Goal: Task Accomplishment & Management: Manage account settings

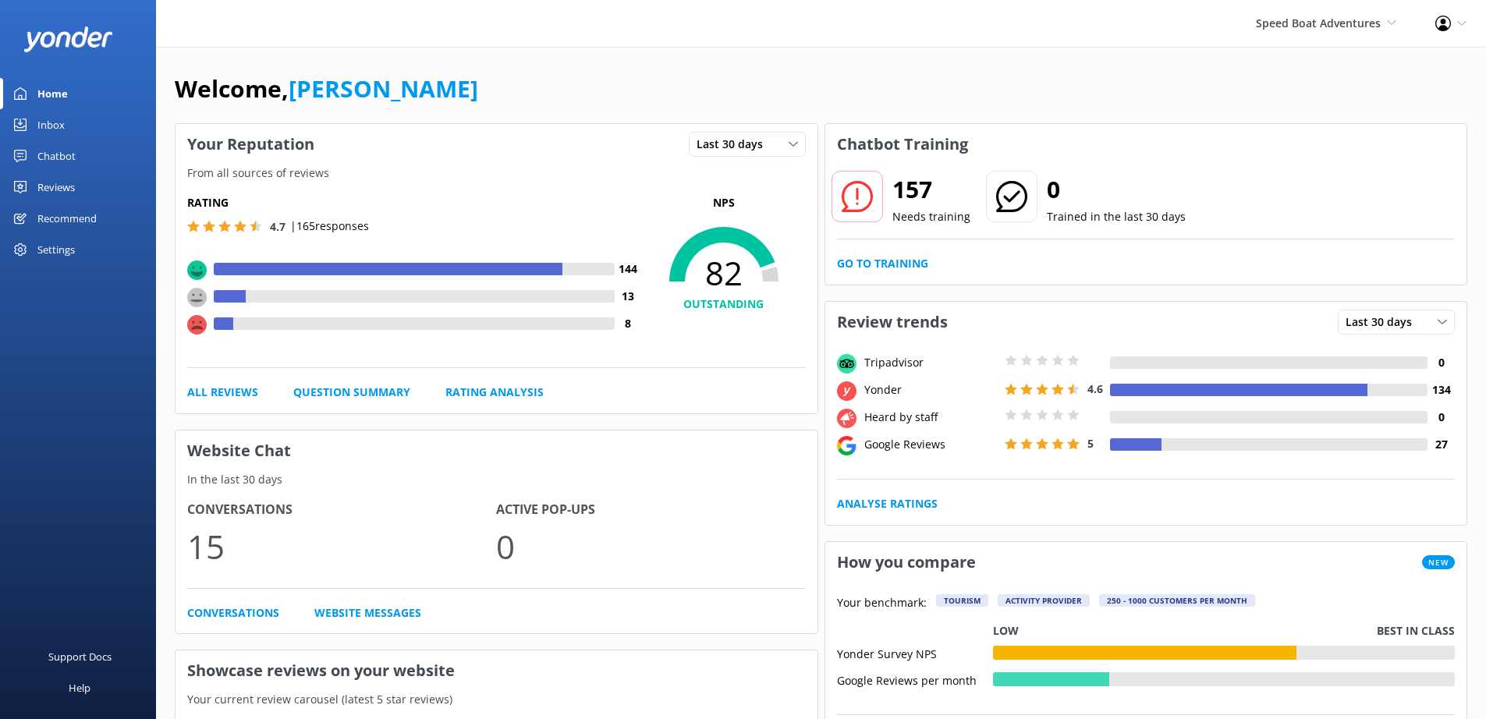
click at [66, 259] on div "Settings" at bounding box center [55, 249] width 37 height 31
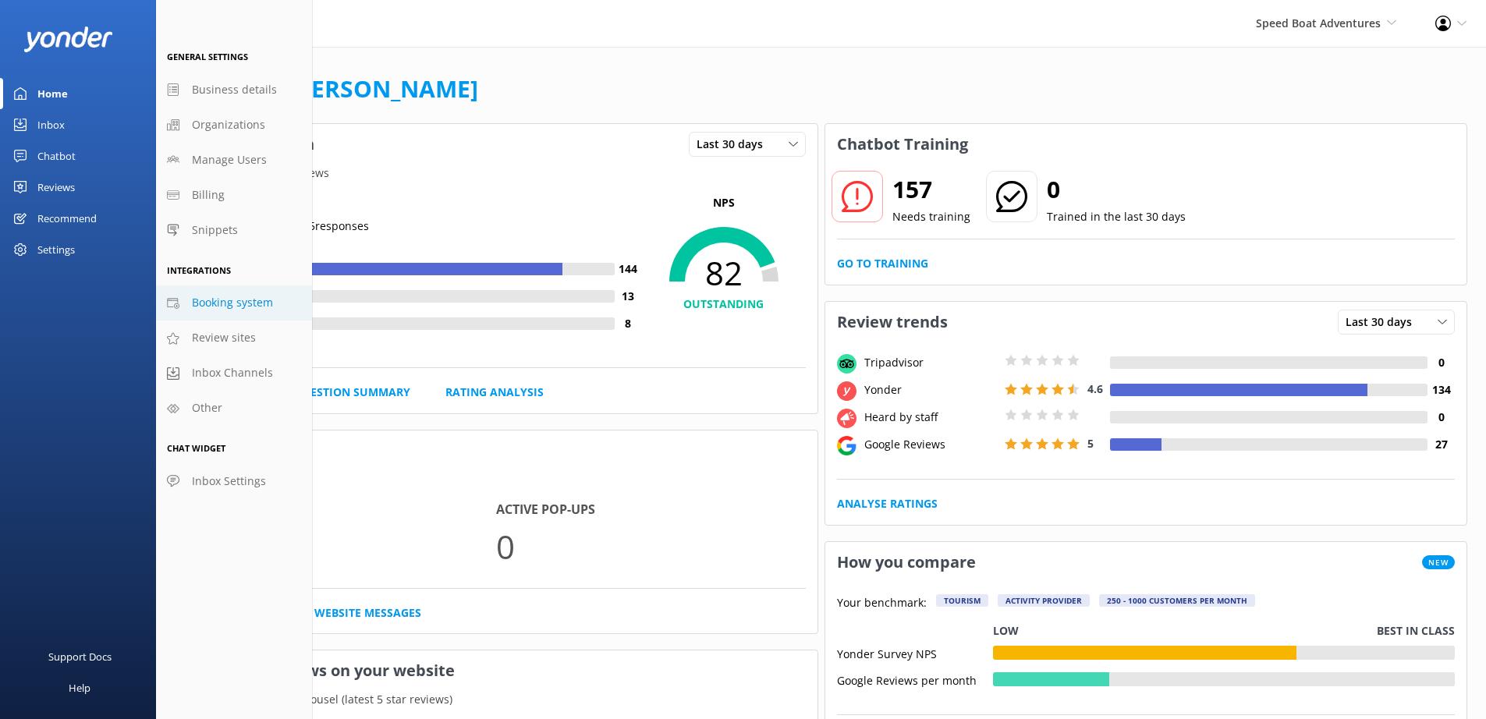
click at [264, 298] on span "Booking system" at bounding box center [232, 302] width 81 height 17
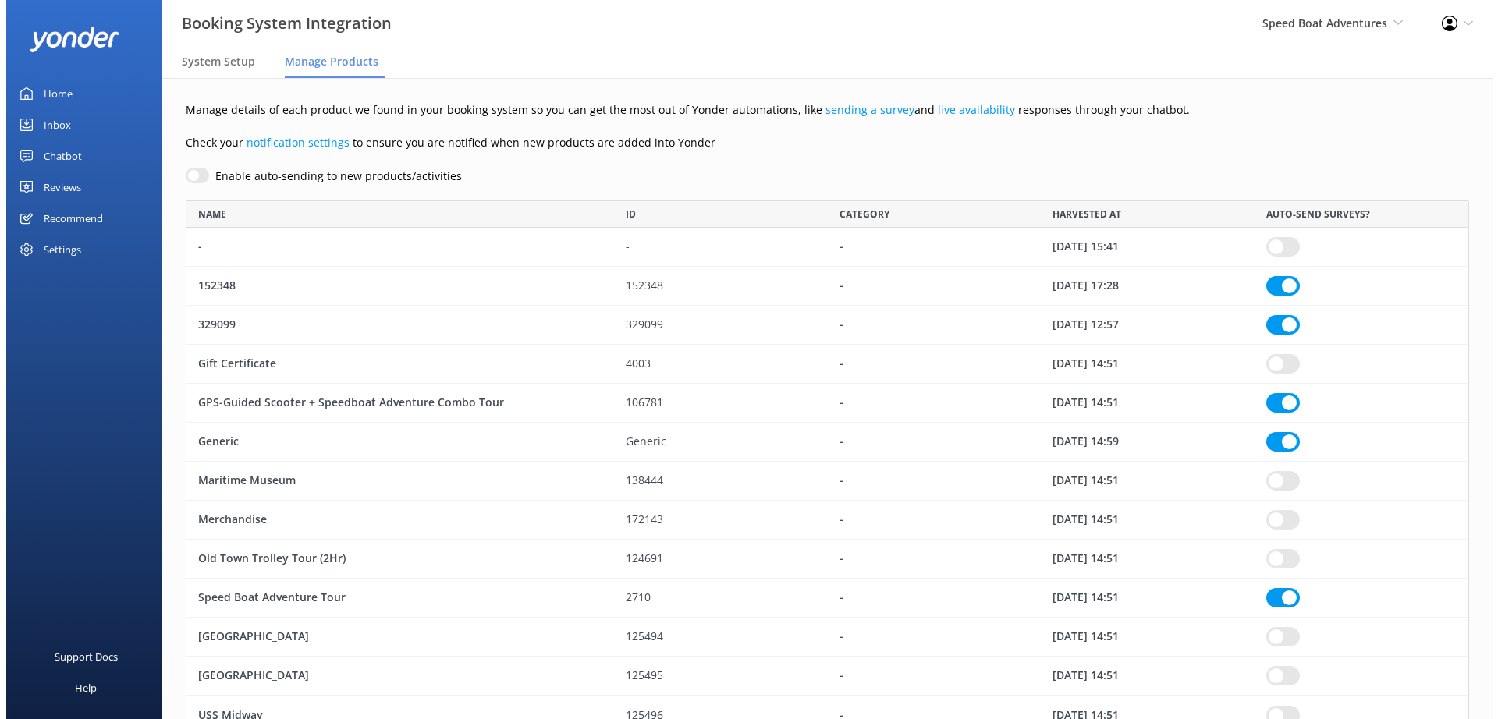
scroll to position [524, 1272]
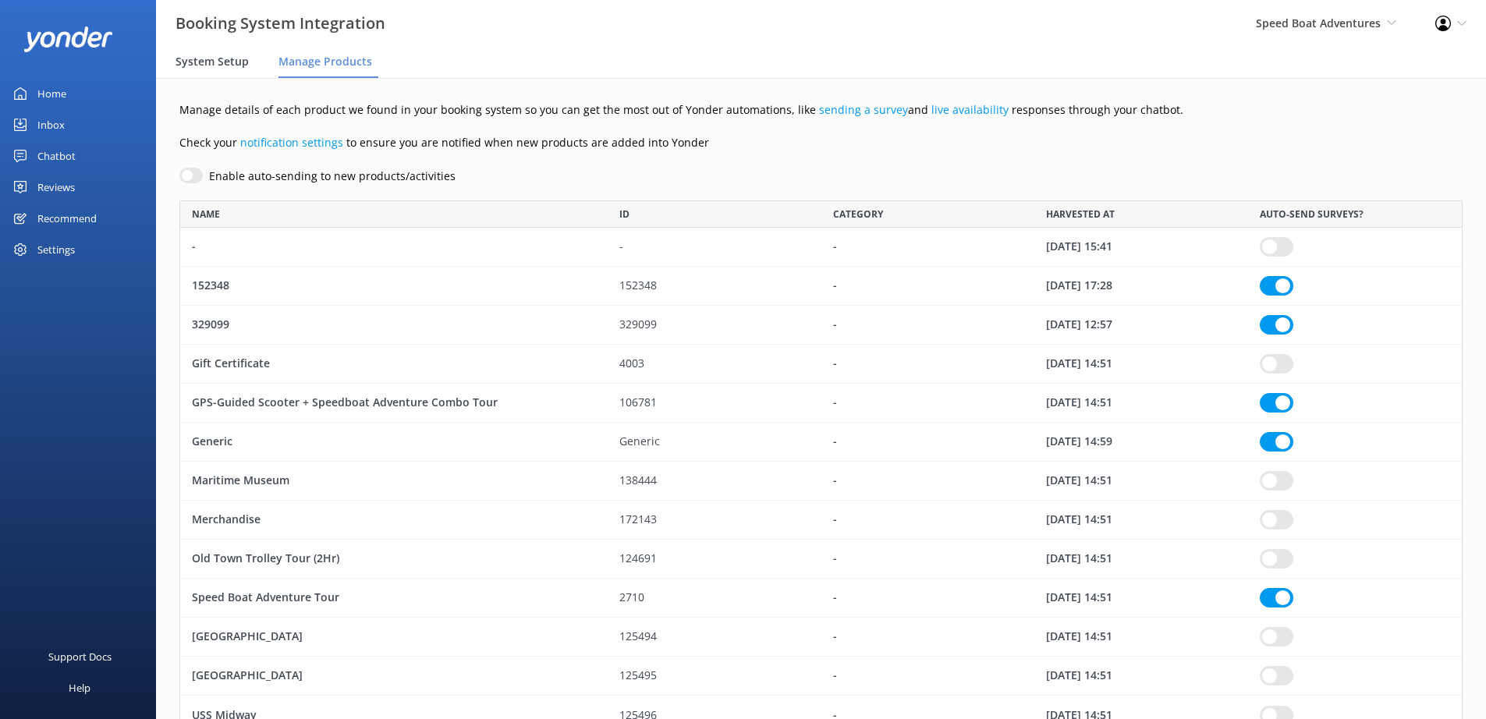
click at [236, 73] on div "System Setup" at bounding box center [216, 62] width 80 height 31
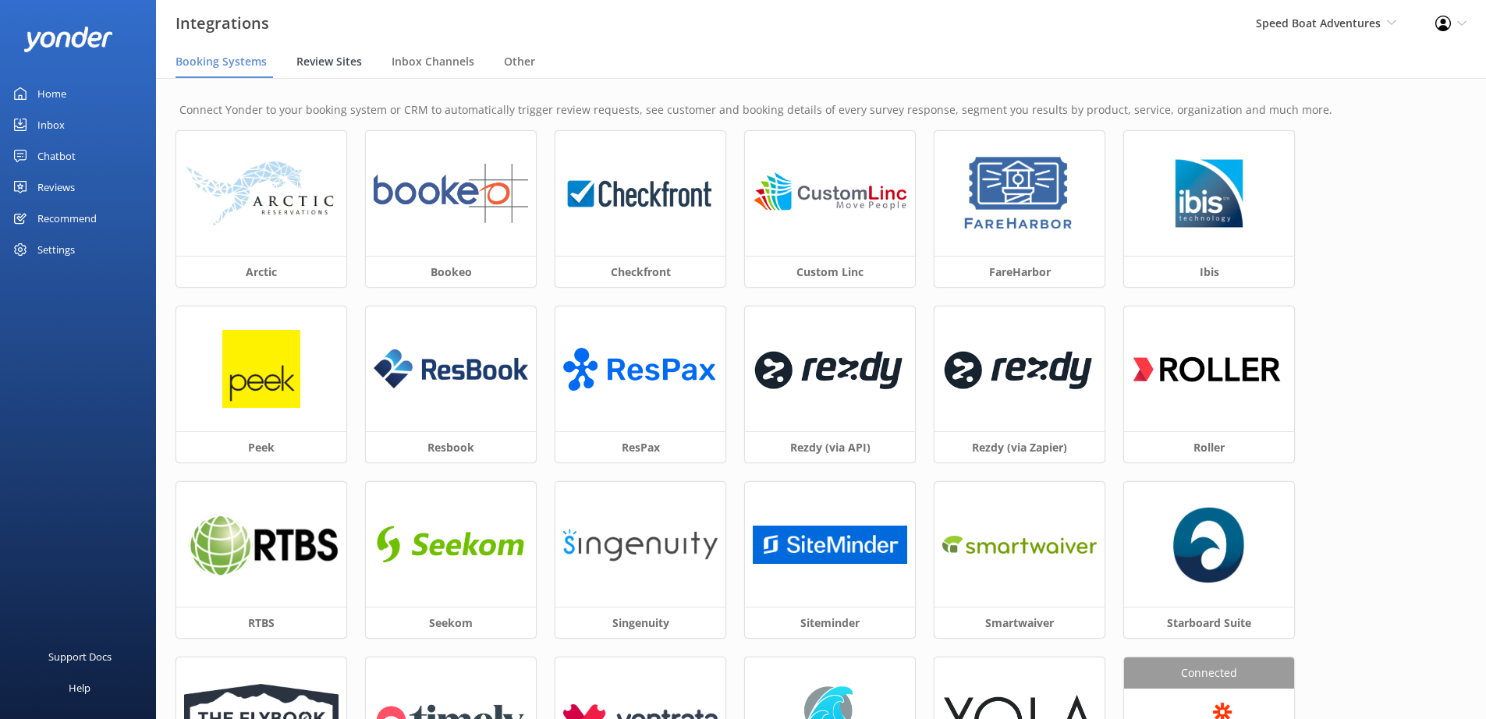
click at [344, 60] on span "Review Sites" at bounding box center [330, 62] width 66 height 16
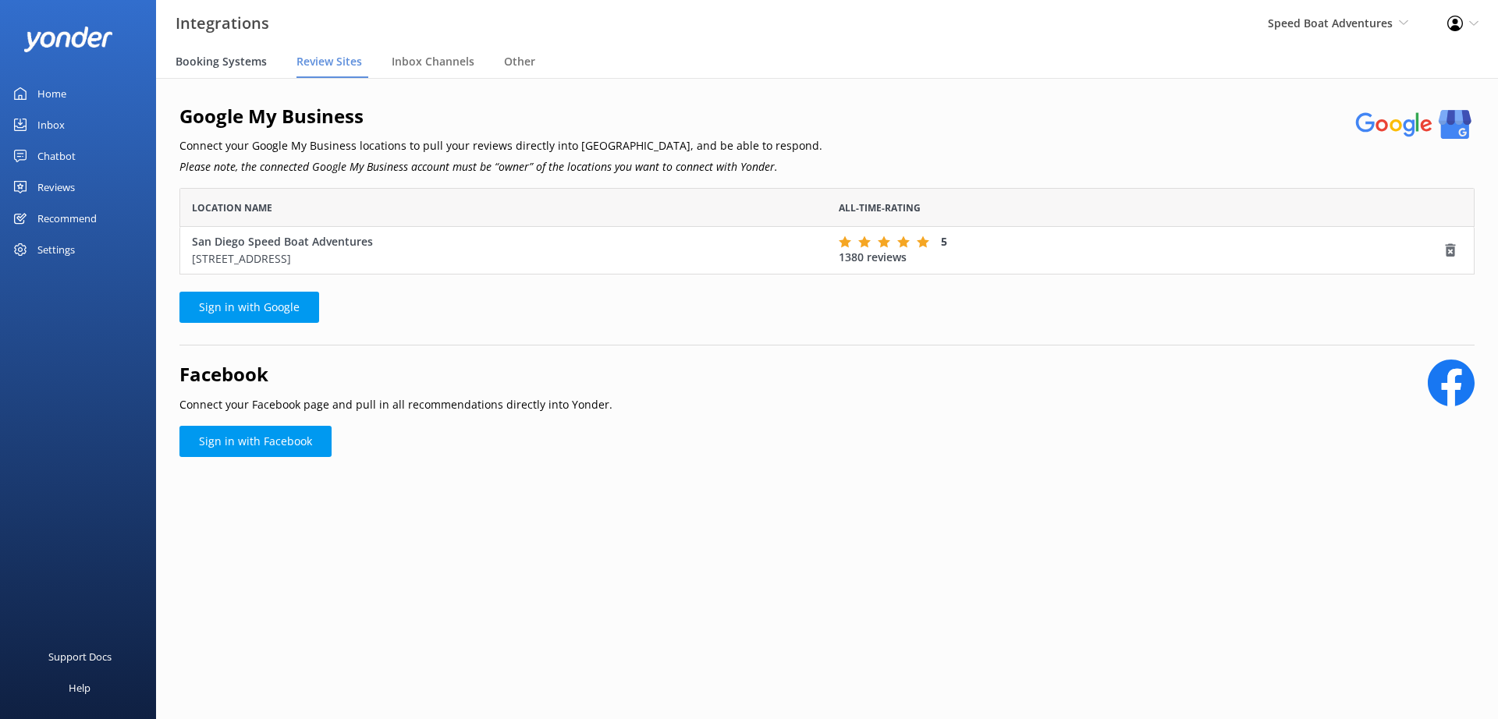
scroll to position [75, 1284]
click at [240, 62] on span "Booking Systems" at bounding box center [221, 62] width 91 height 16
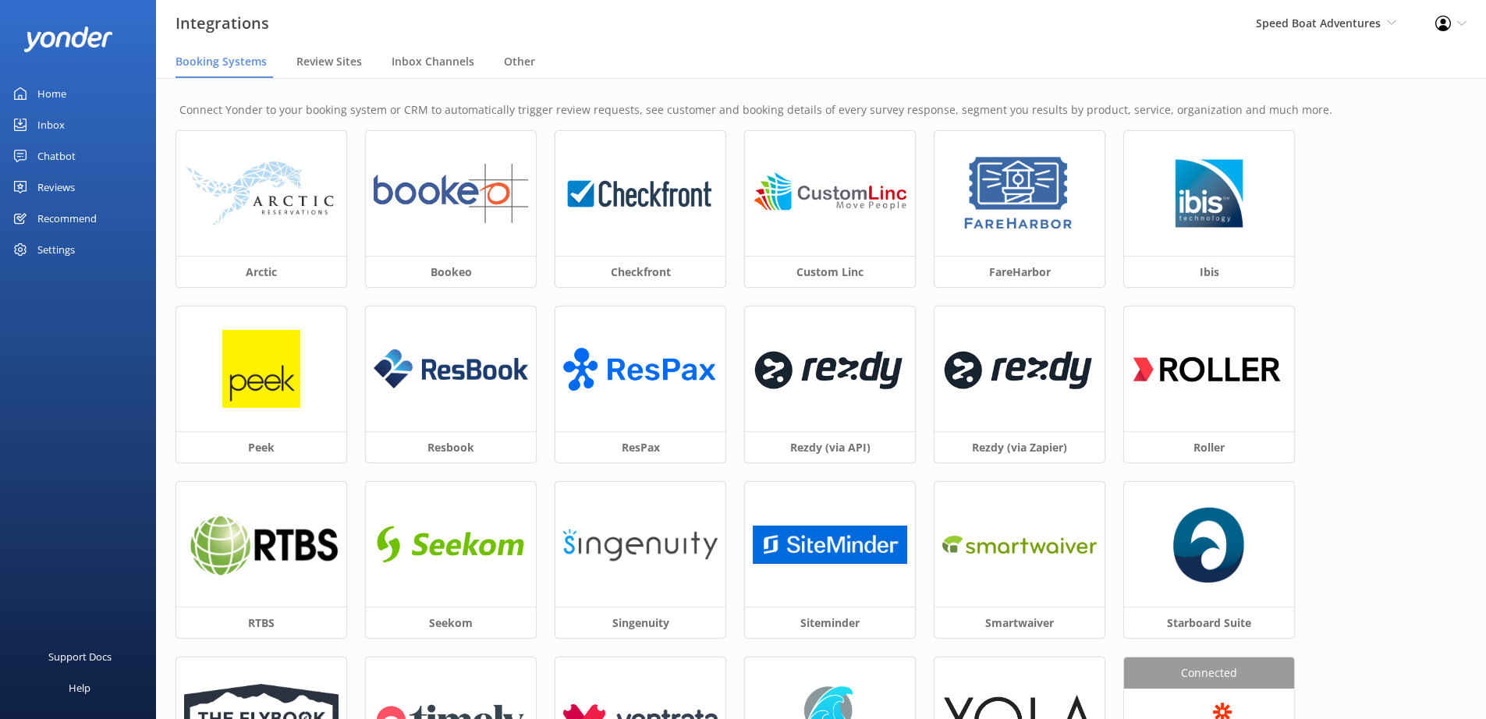
click at [46, 254] on div "Settings" at bounding box center [55, 249] width 37 height 31
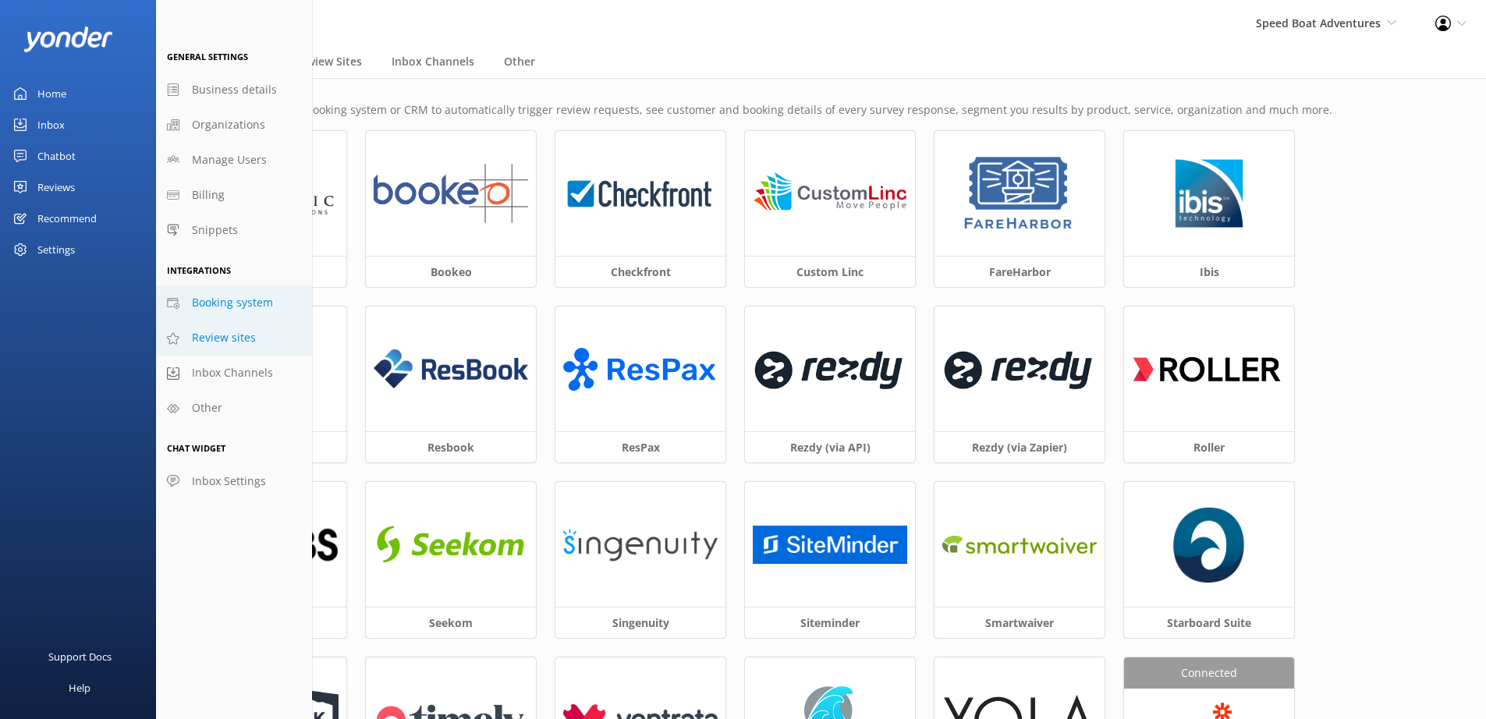
click at [218, 335] on span "Review sites" at bounding box center [224, 337] width 64 height 17
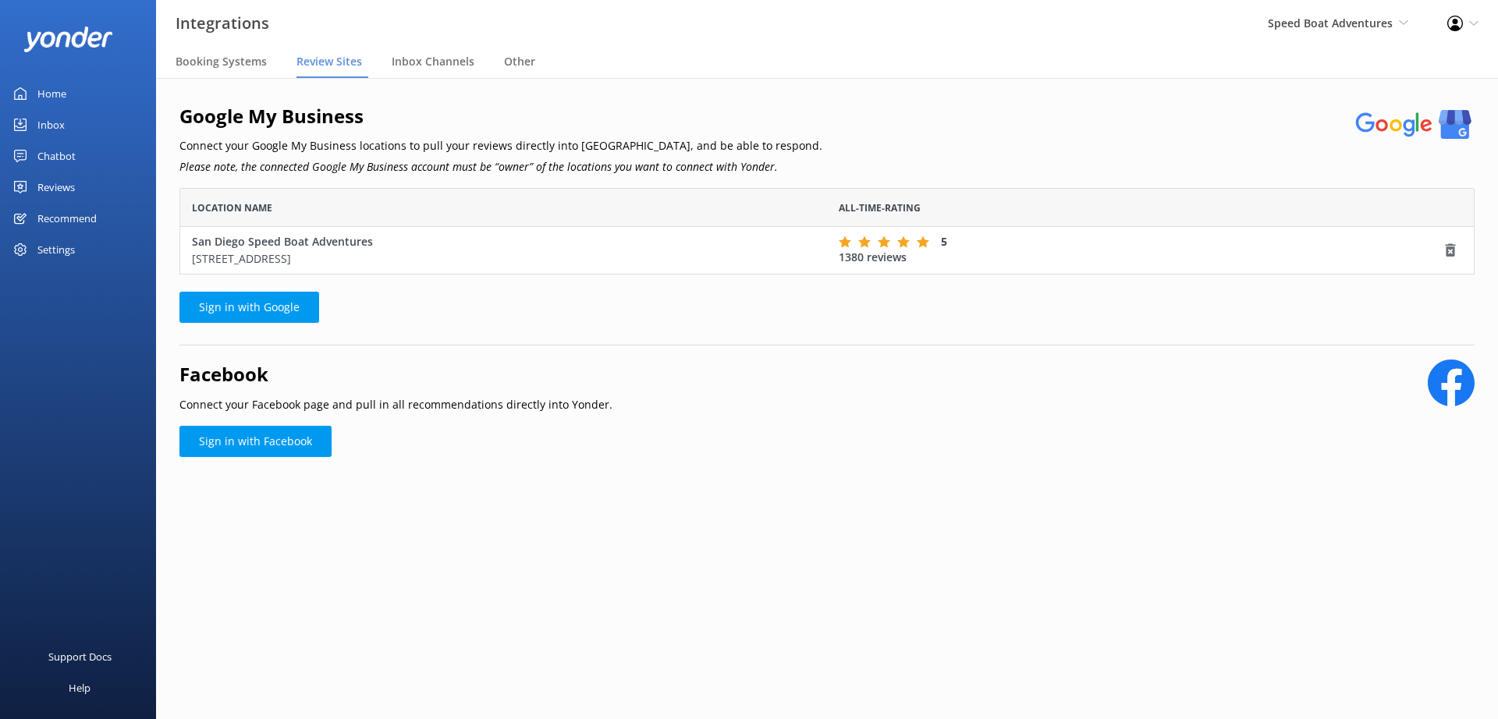
scroll to position [75, 1284]
click at [47, 247] on div "Settings" at bounding box center [55, 249] width 37 height 31
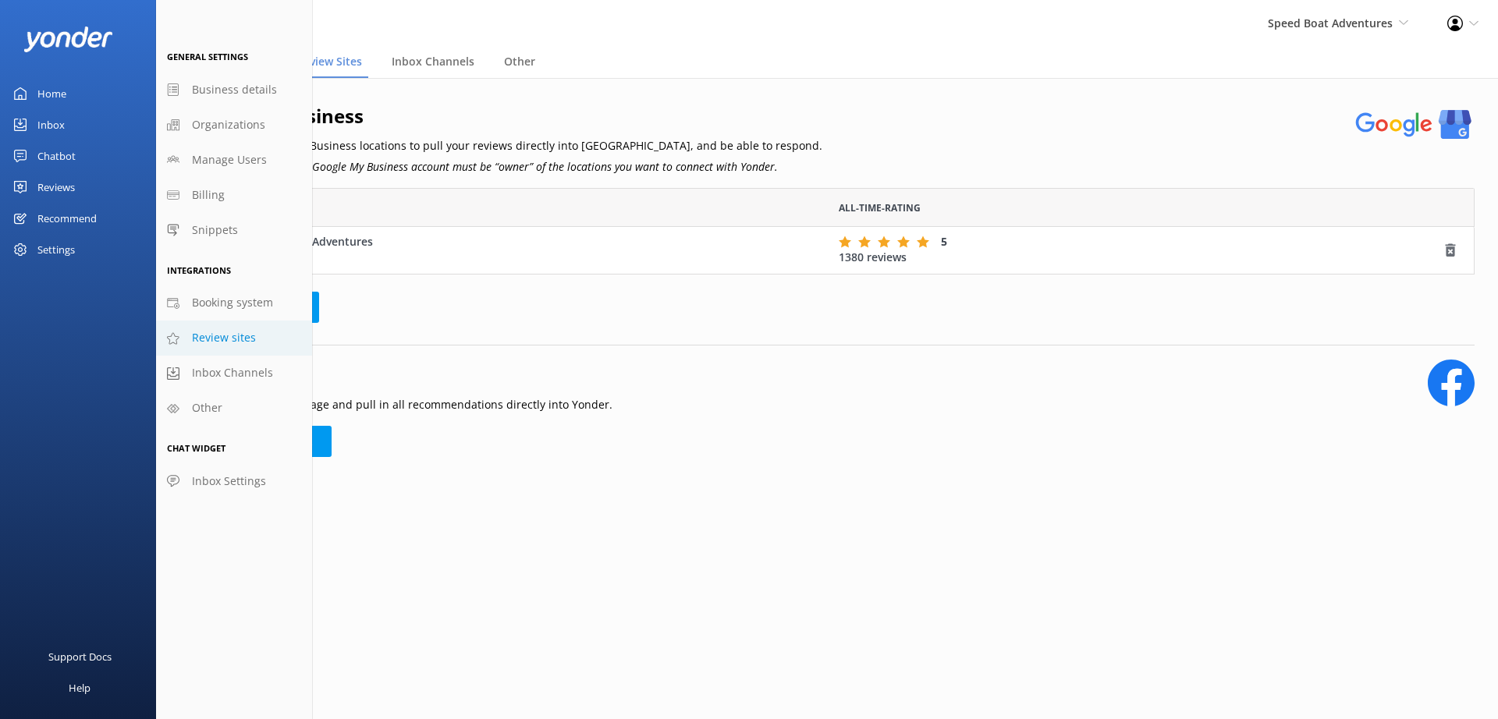
click at [55, 154] on div "Chatbot" at bounding box center [56, 155] width 38 height 31
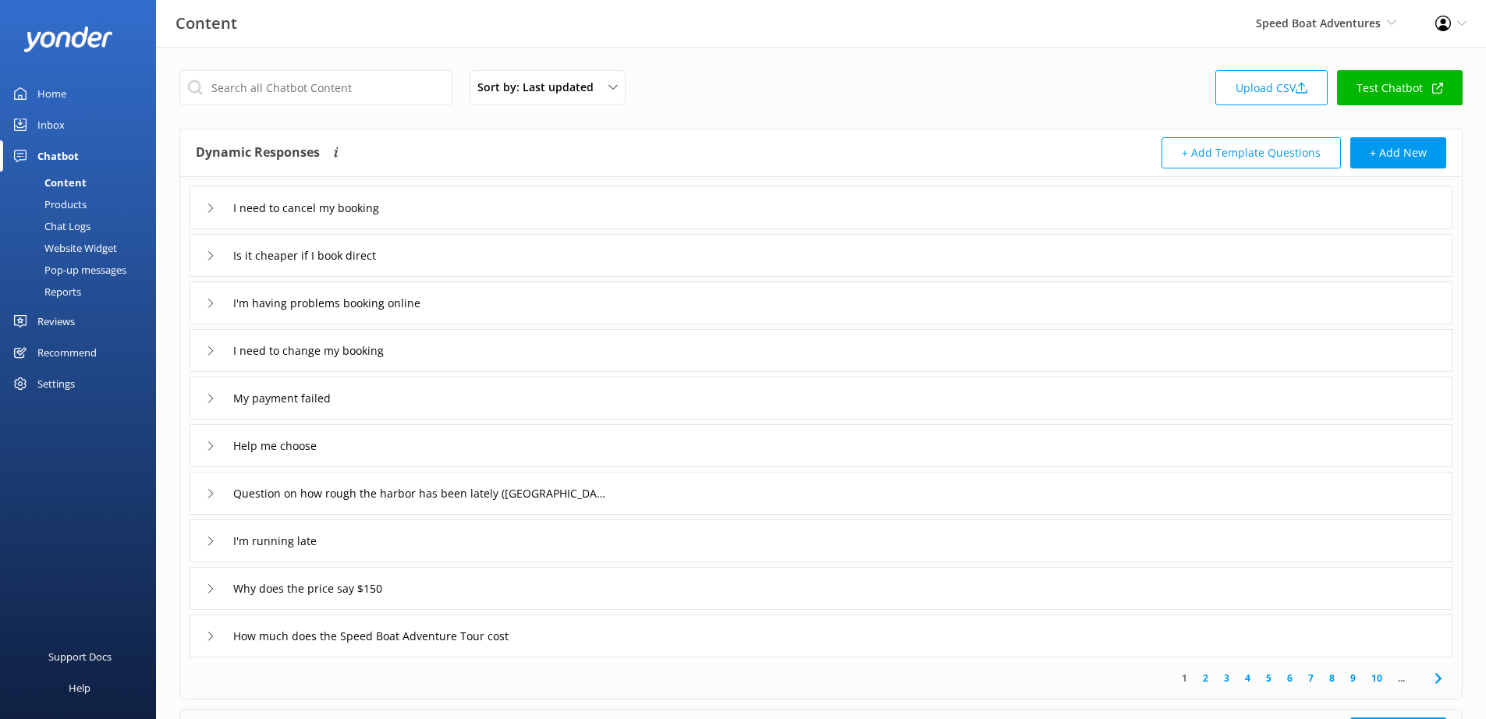
click at [47, 388] on div "Settings" at bounding box center [55, 383] width 37 height 31
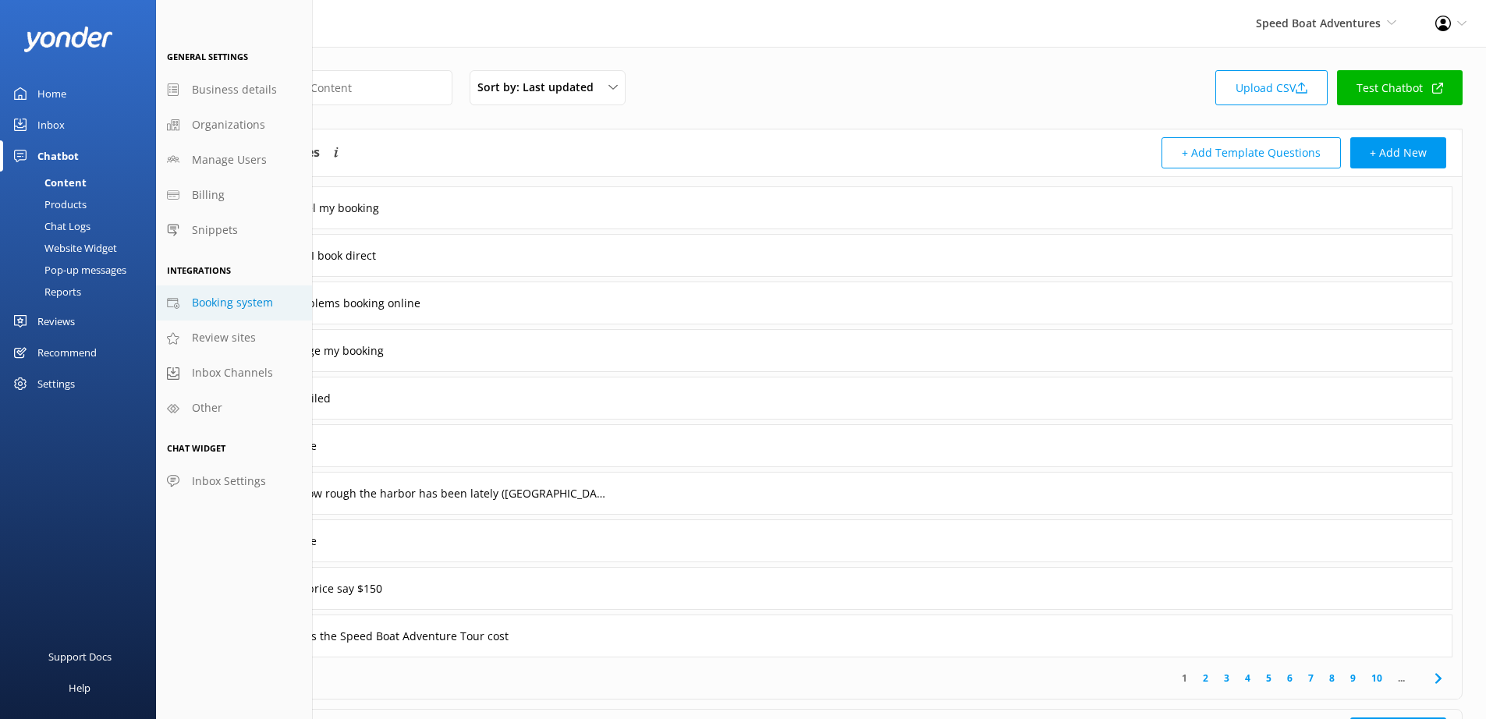
click at [210, 300] on span "Booking system" at bounding box center [232, 302] width 81 height 17
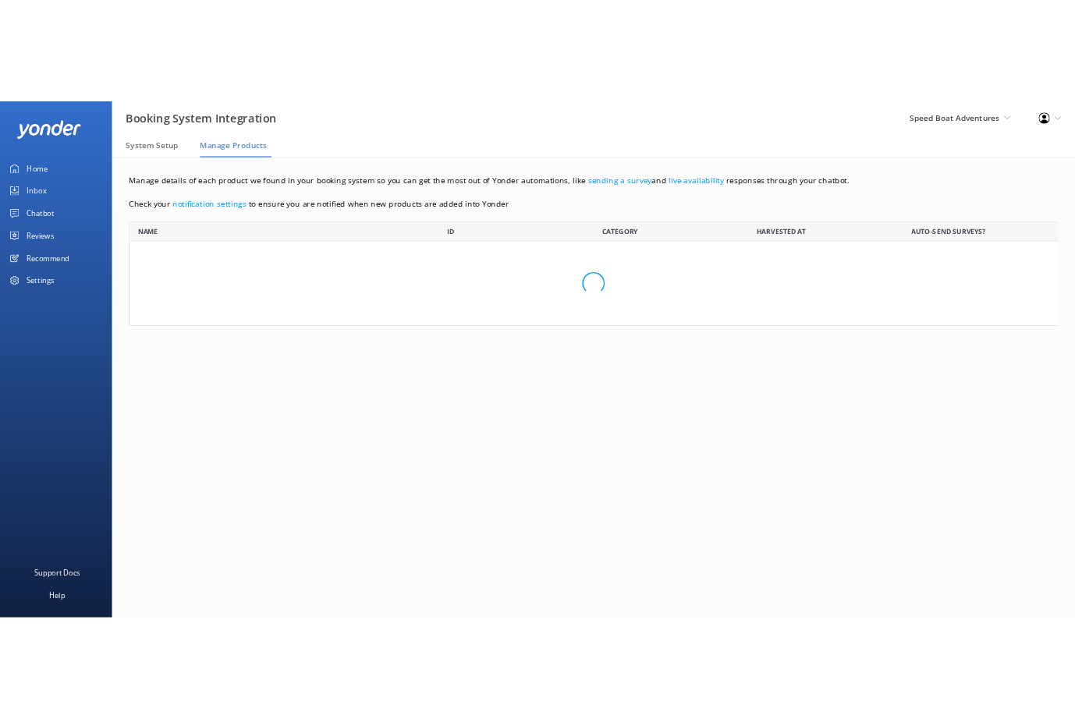
scroll to position [524, 1272]
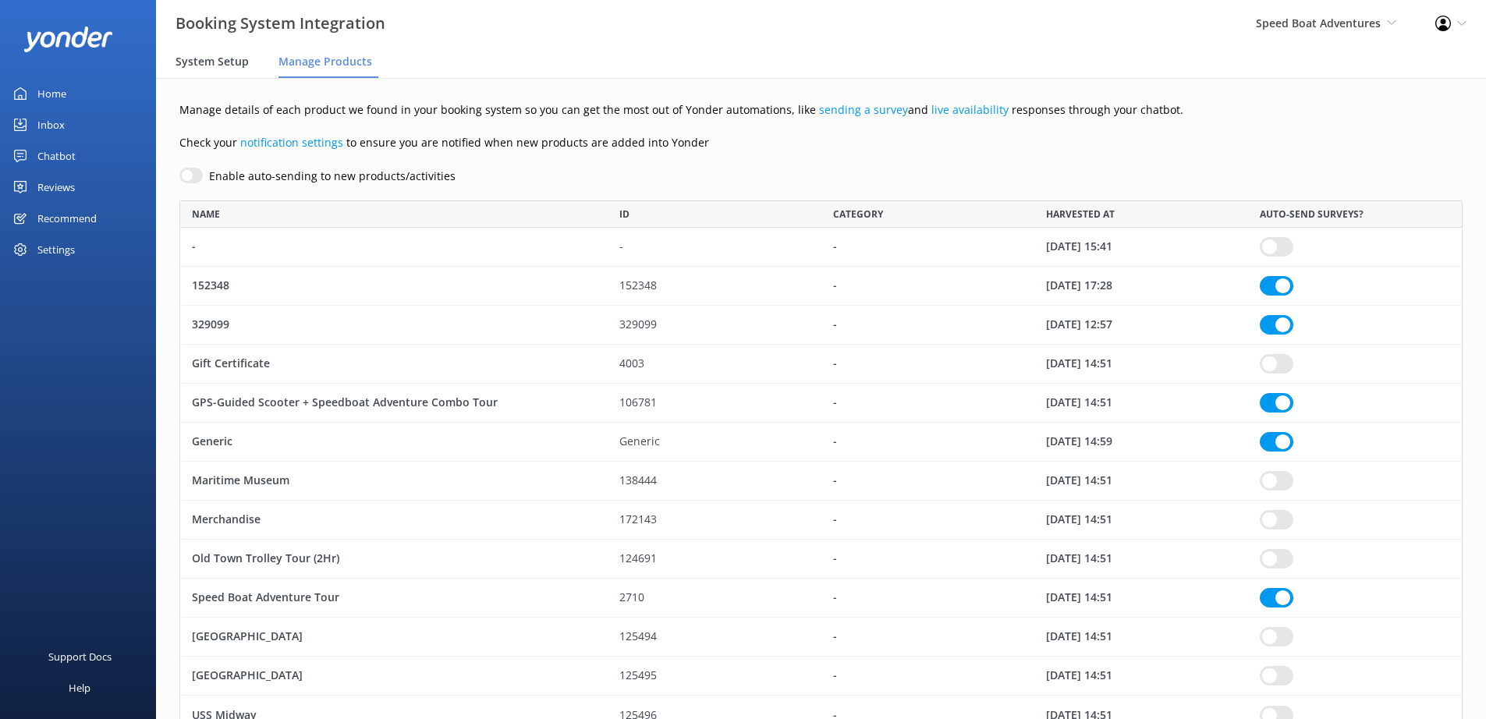
click at [226, 67] on span "System Setup" at bounding box center [212, 62] width 73 height 16
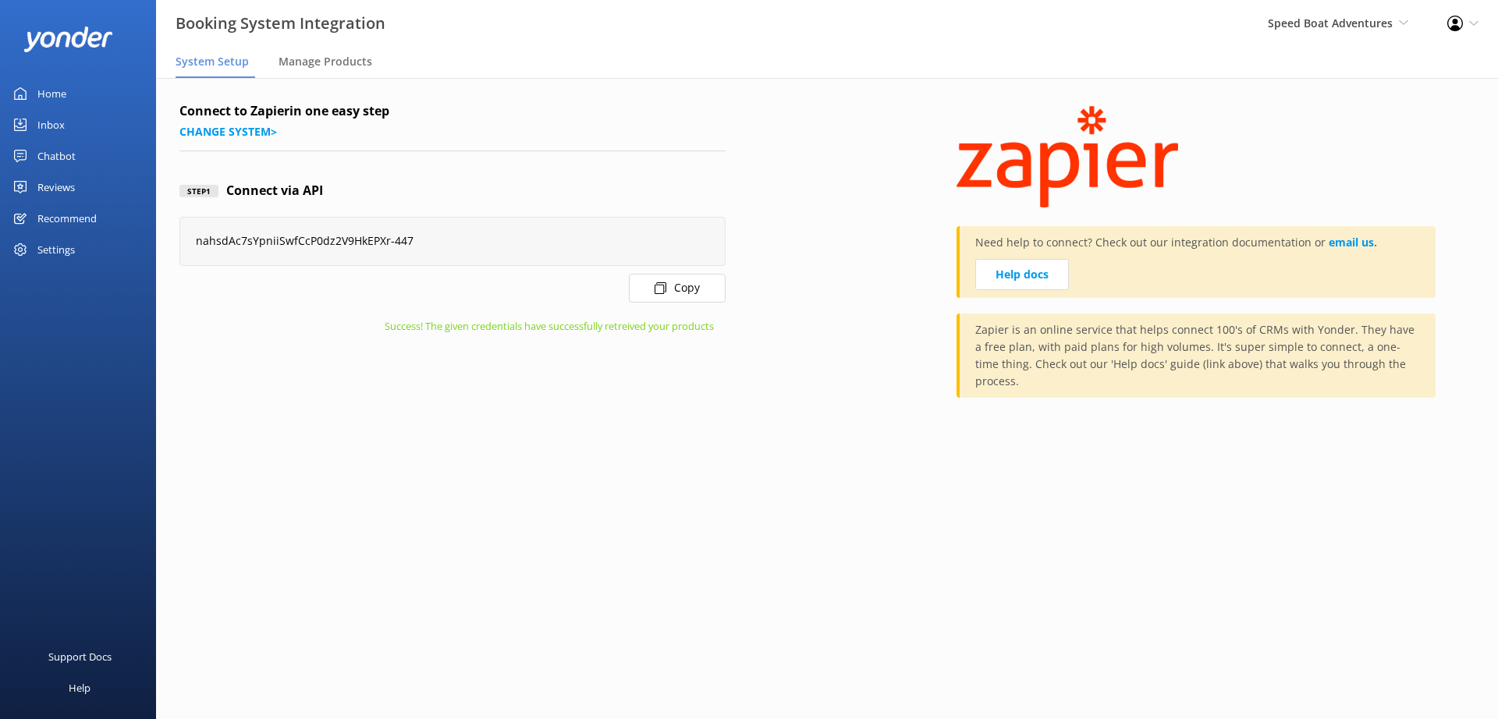
click at [569, 534] on main "Connect to Zapier in one easy step Change system > Step 1 Connect via API nahsd…" at bounding box center [827, 398] width 1342 height 641
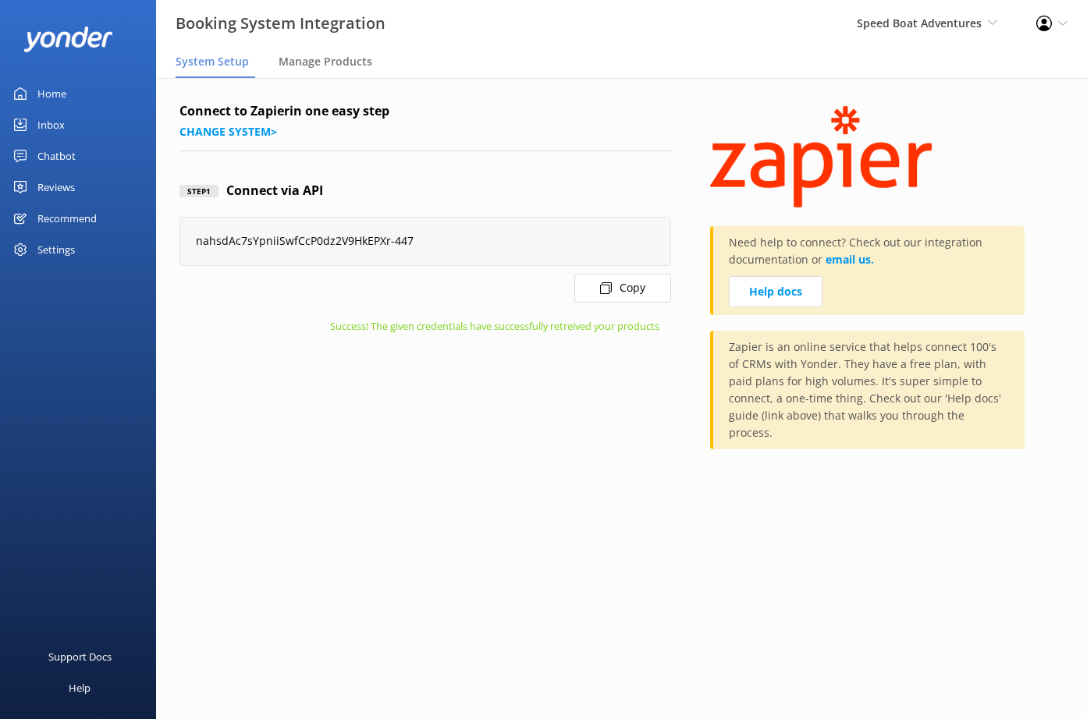
click at [61, 155] on div "Chatbot" at bounding box center [56, 155] width 38 height 31
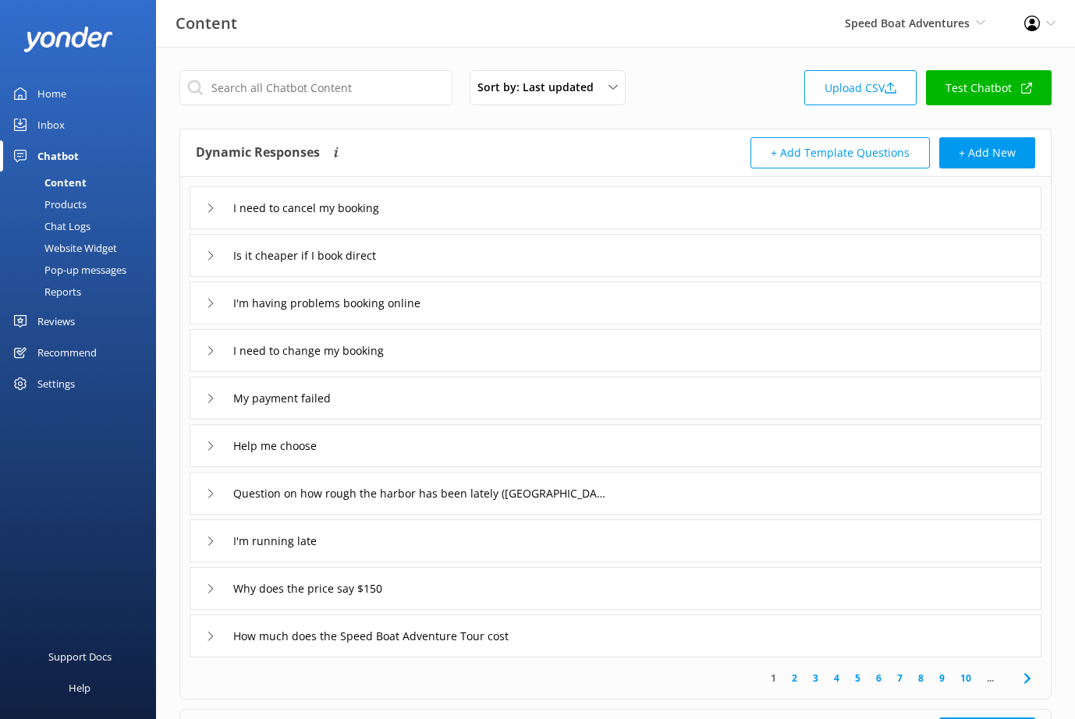
click at [48, 379] on div "Settings" at bounding box center [55, 383] width 37 height 31
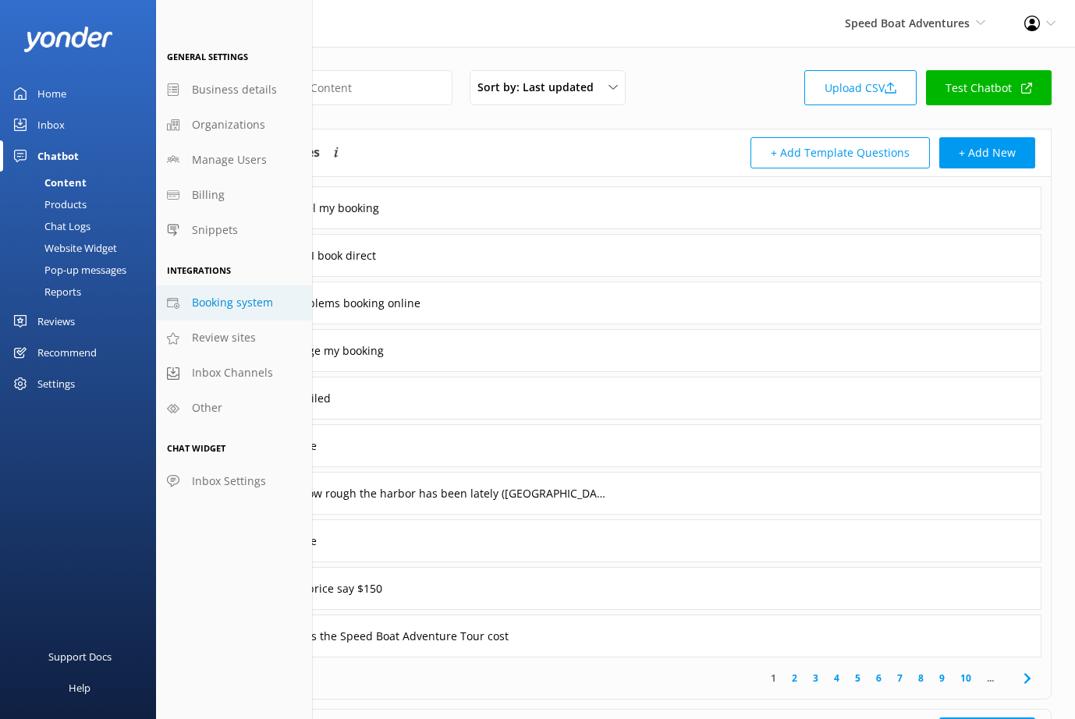
click at [265, 309] on span "Booking system" at bounding box center [232, 302] width 81 height 17
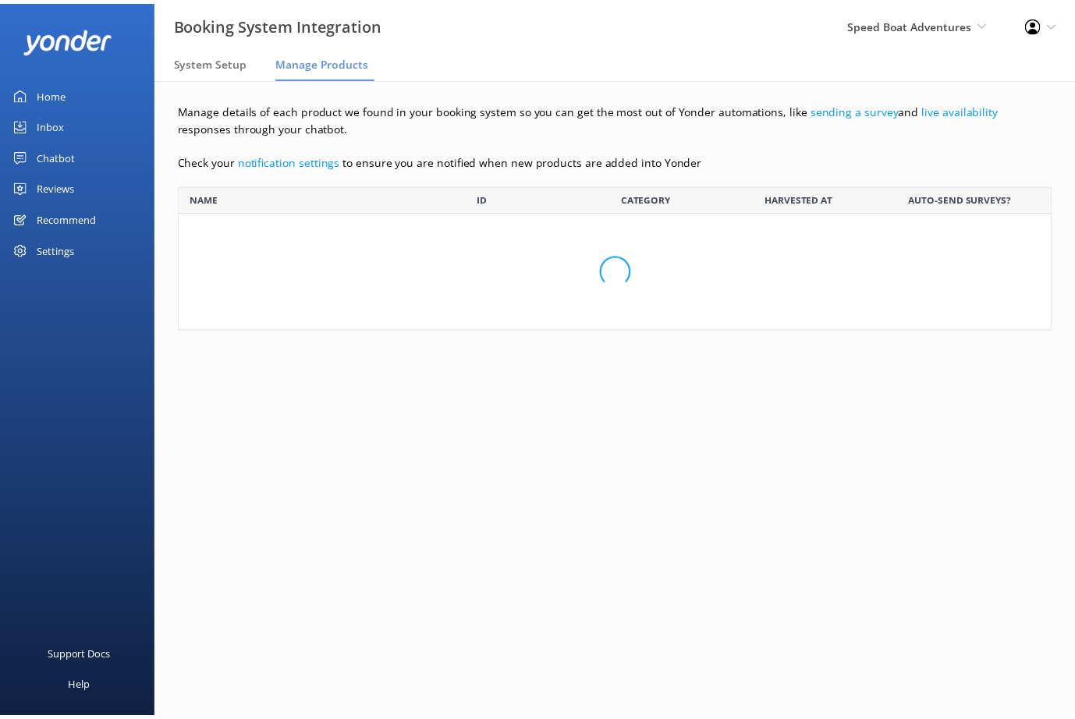
scroll to position [133, 872]
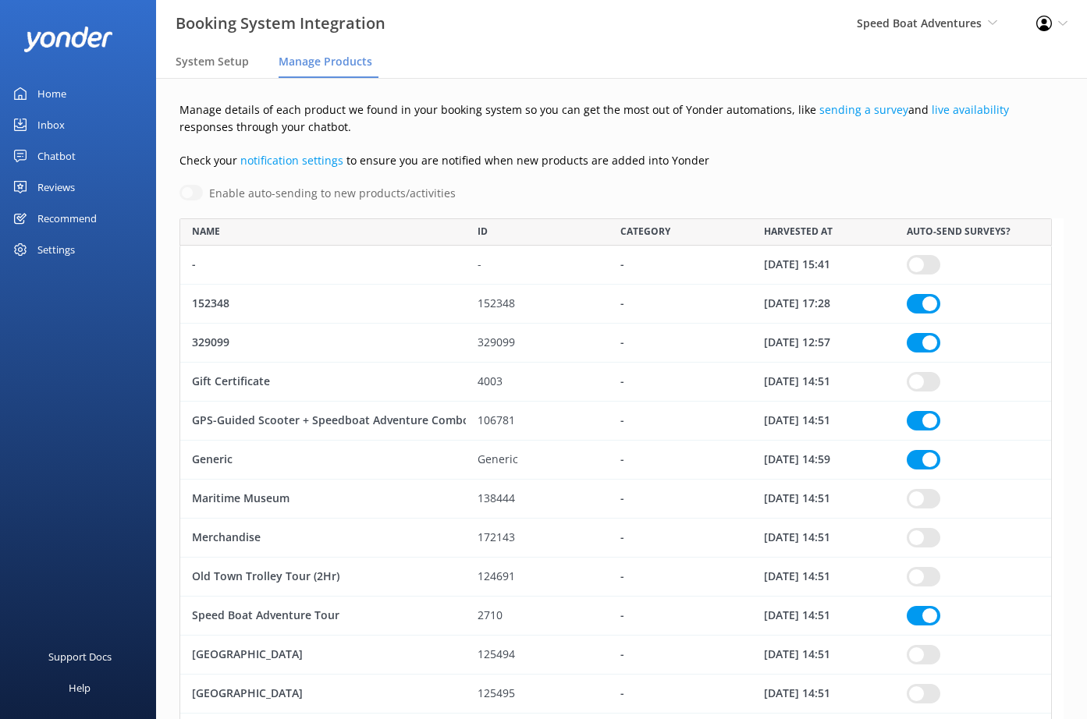
checkbox input "true"
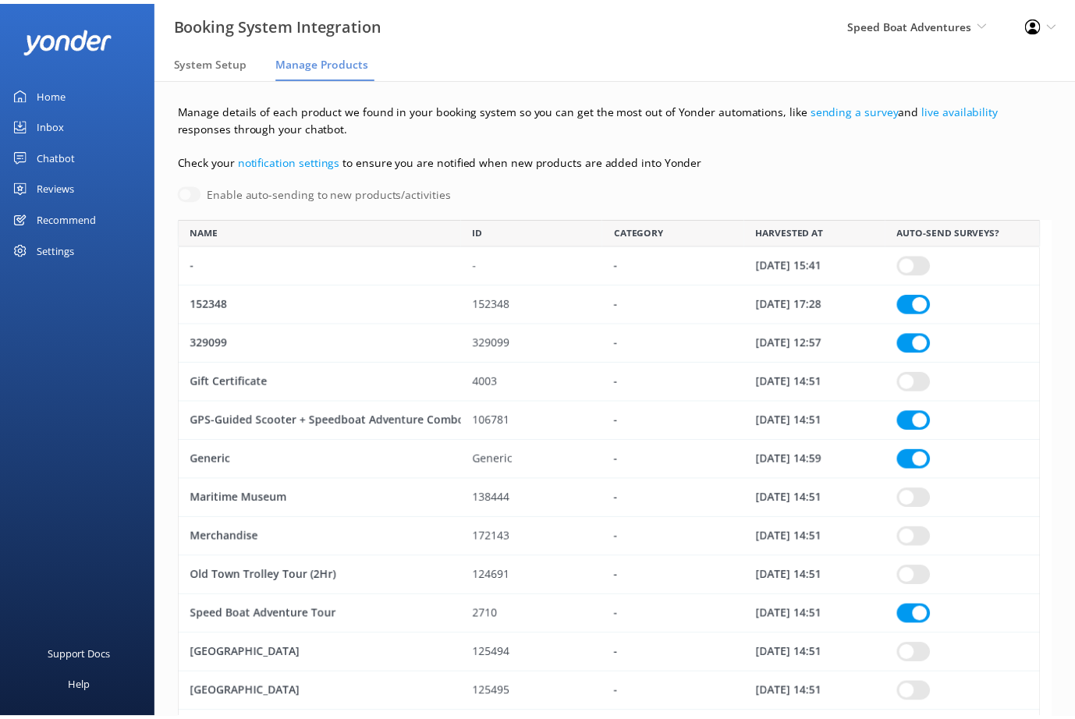
scroll to position [524, 861]
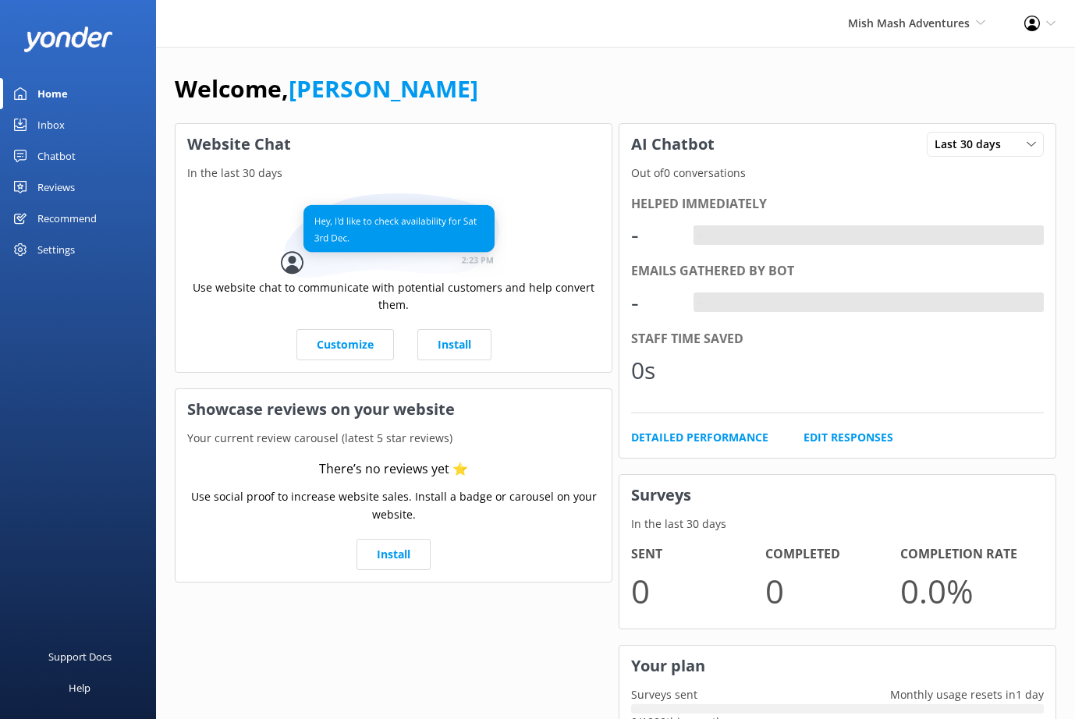
click at [48, 252] on div "Settings" at bounding box center [55, 249] width 37 height 31
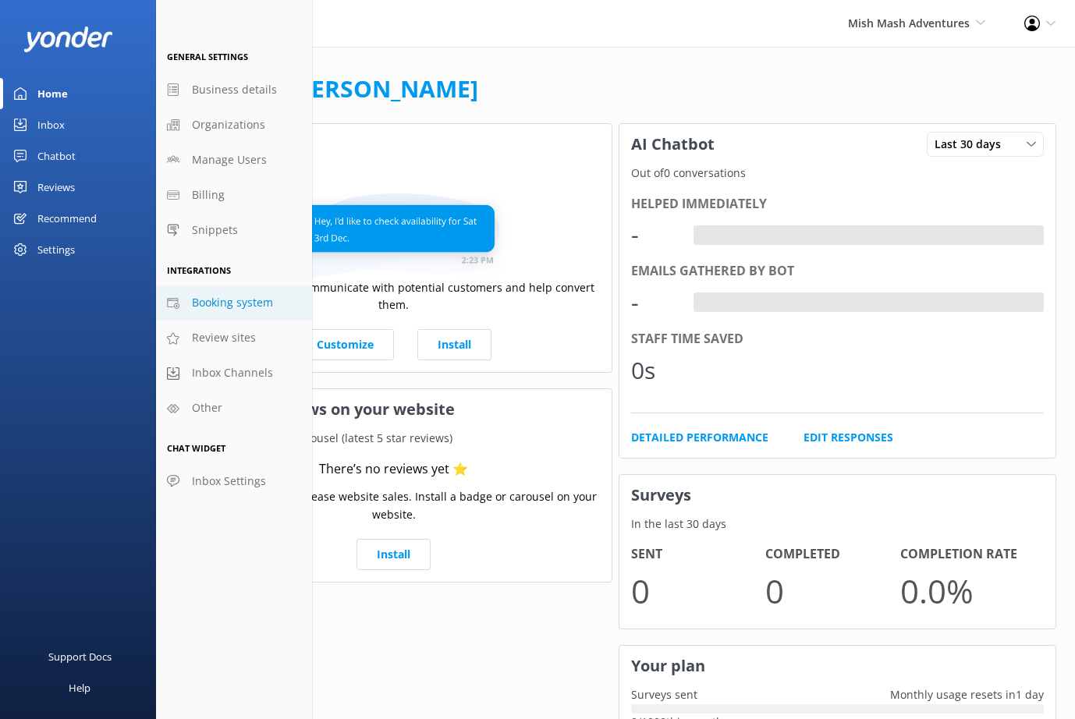
click at [219, 303] on span "Booking system" at bounding box center [232, 302] width 81 height 17
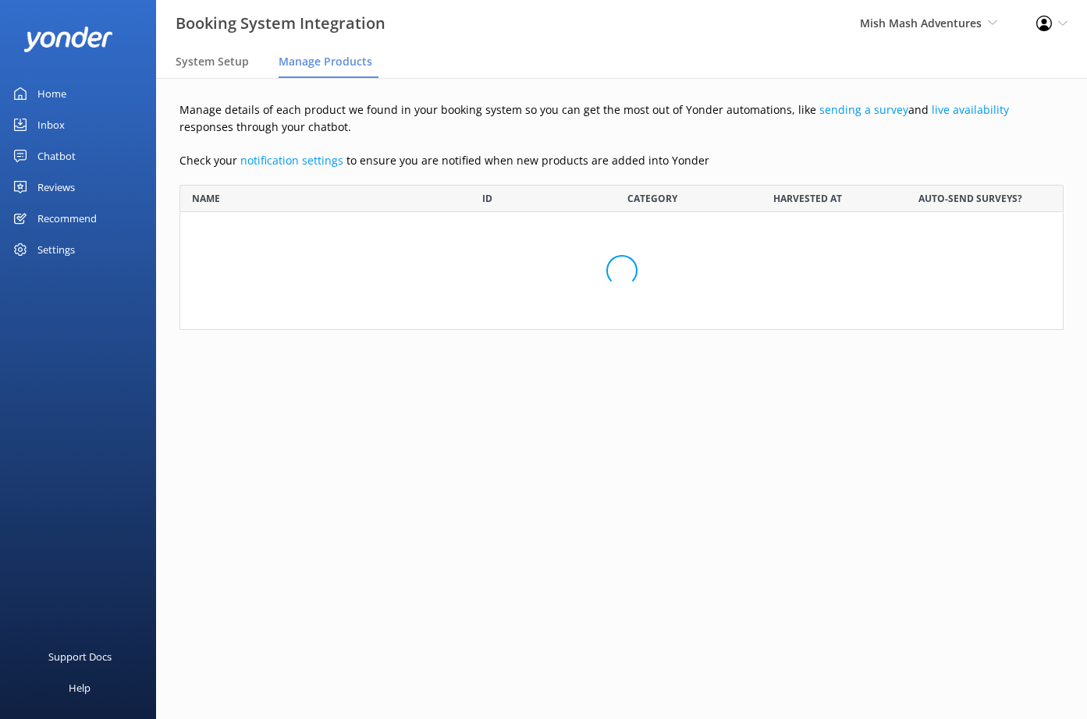
scroll to position [133, 872]
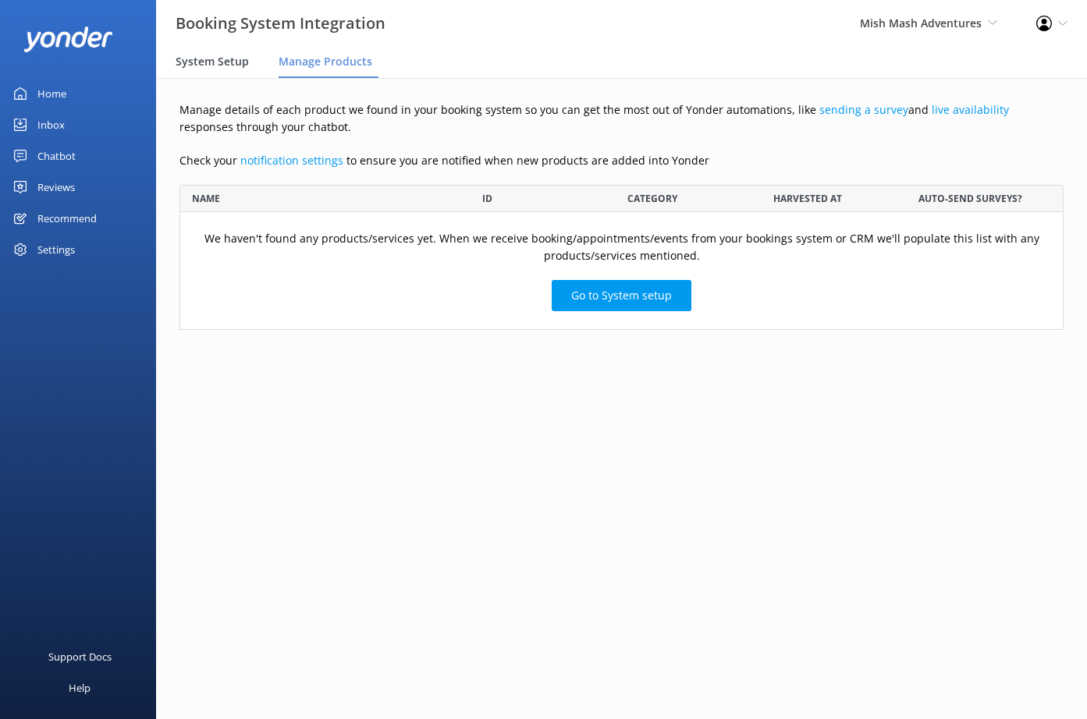
click at [233, 64] on span "System Setup" at bounding box center [212, 62] width 73 height 16
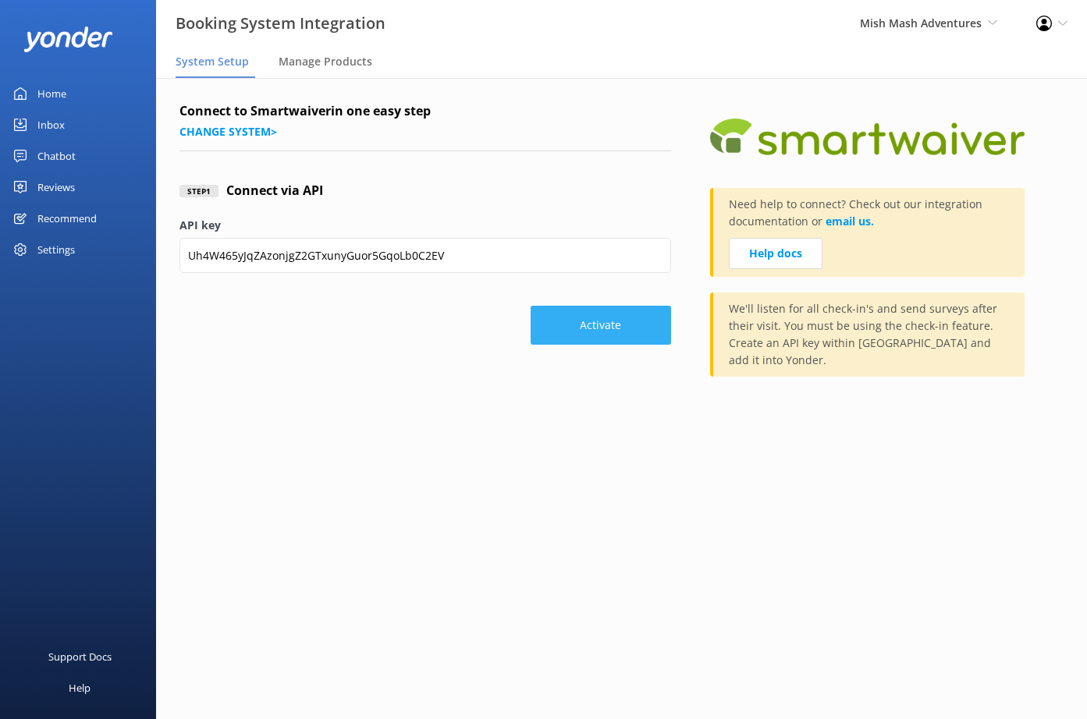
click at [626, 327] on button "Activate" at bounding box center [601, 325] width 140 height 39
click at [48, 153] on div "Chatbot" at bounding box center [56, 155] width 38 height 31
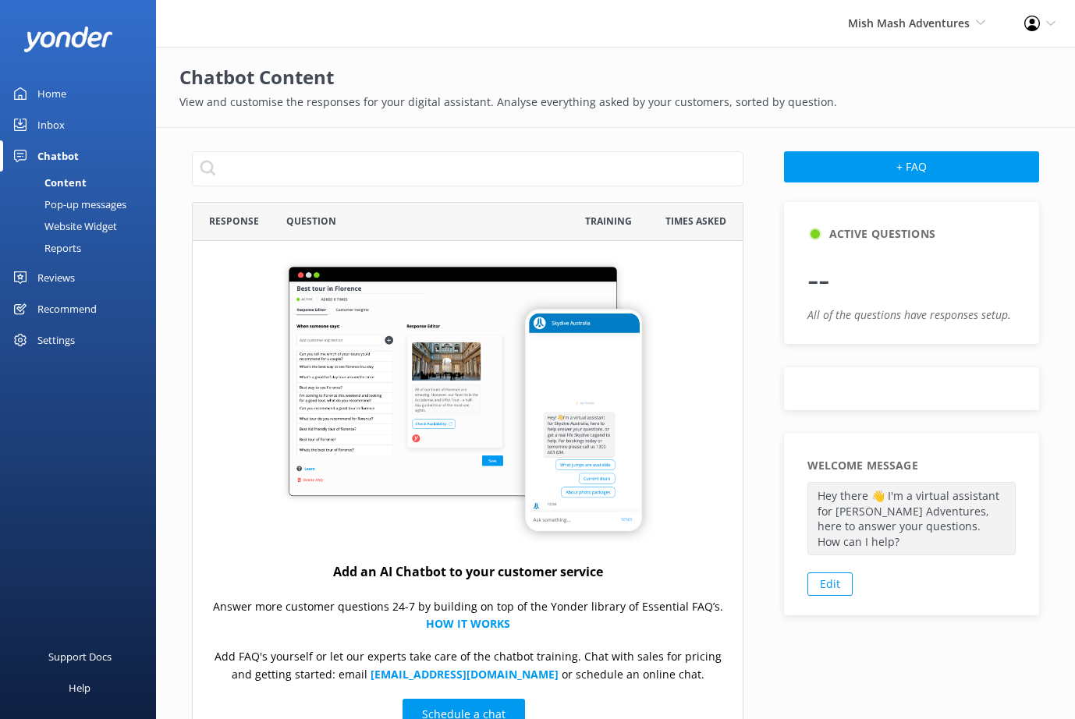
scroll to position [535, 539]
